Goal: Task Accomplishment & Management: Manage account settings

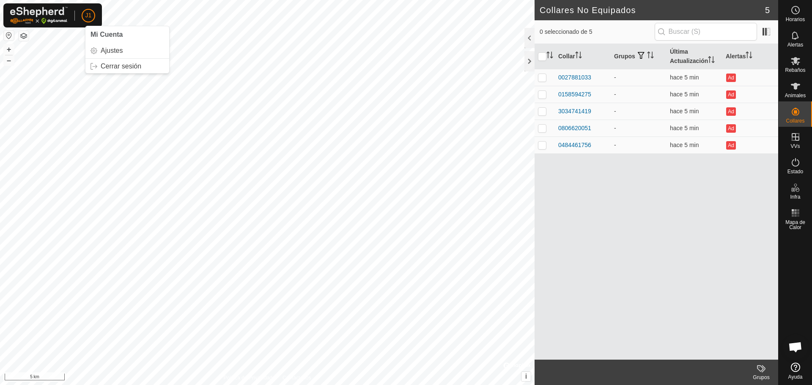
click at [6, 36] on button "button" at bounding box center [9, 35] width 10 height 10
click at [7, 39] on button "button" at bounding box center [9, 35] width 10 height 10
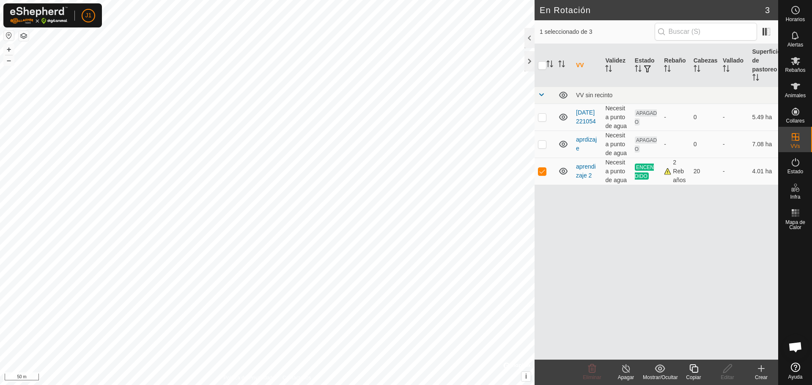
checkbox input "true"
checkbox input "false"
click at [542, 115] on p-checkbox at bounding box center [542, 117] width 8 height 7
checkbox input "false"
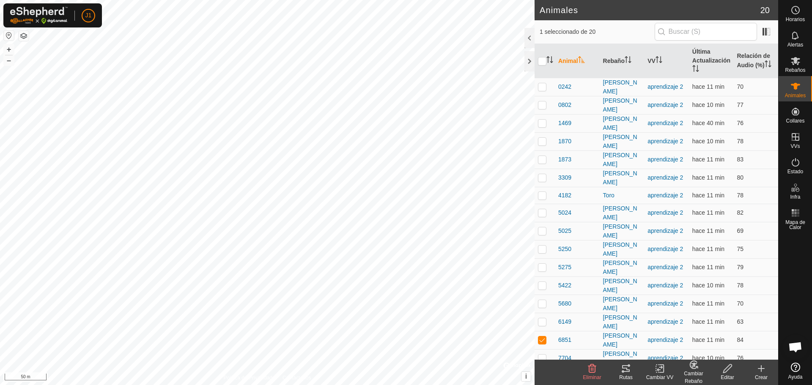
click at [625, 370] on icon at bounding box center [626, 369] width 10 height 10
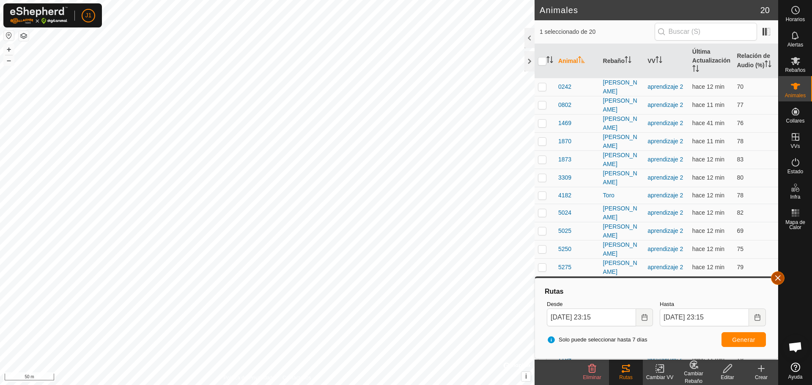
click at [781, 280] on button "button" at bounding box center [778, 278] width 14 height 14
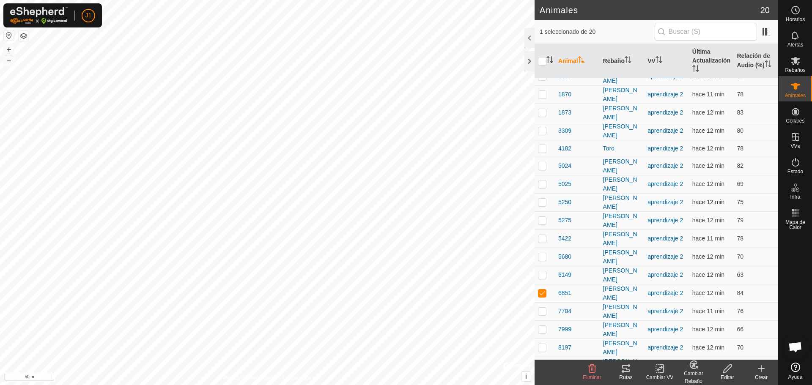
scroll to position [57, 0]
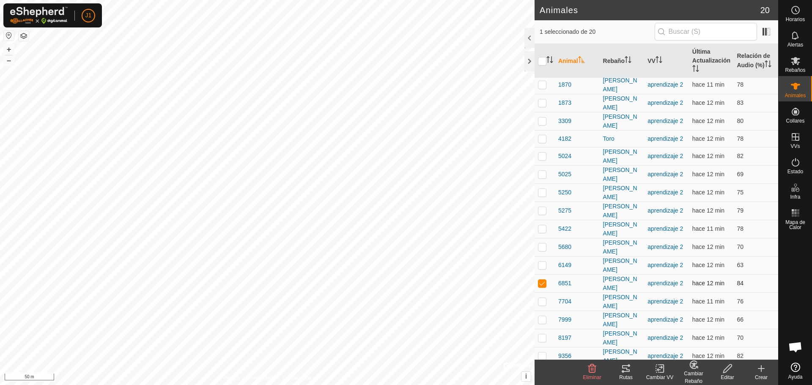
click at [537, 274] on td at bounding box center [544, 283] width 20 height 18
checkbox input "false"
click at [532, 63] on div at bounding box center [529, 61] width 10 height 20
